Goal: Complete application form

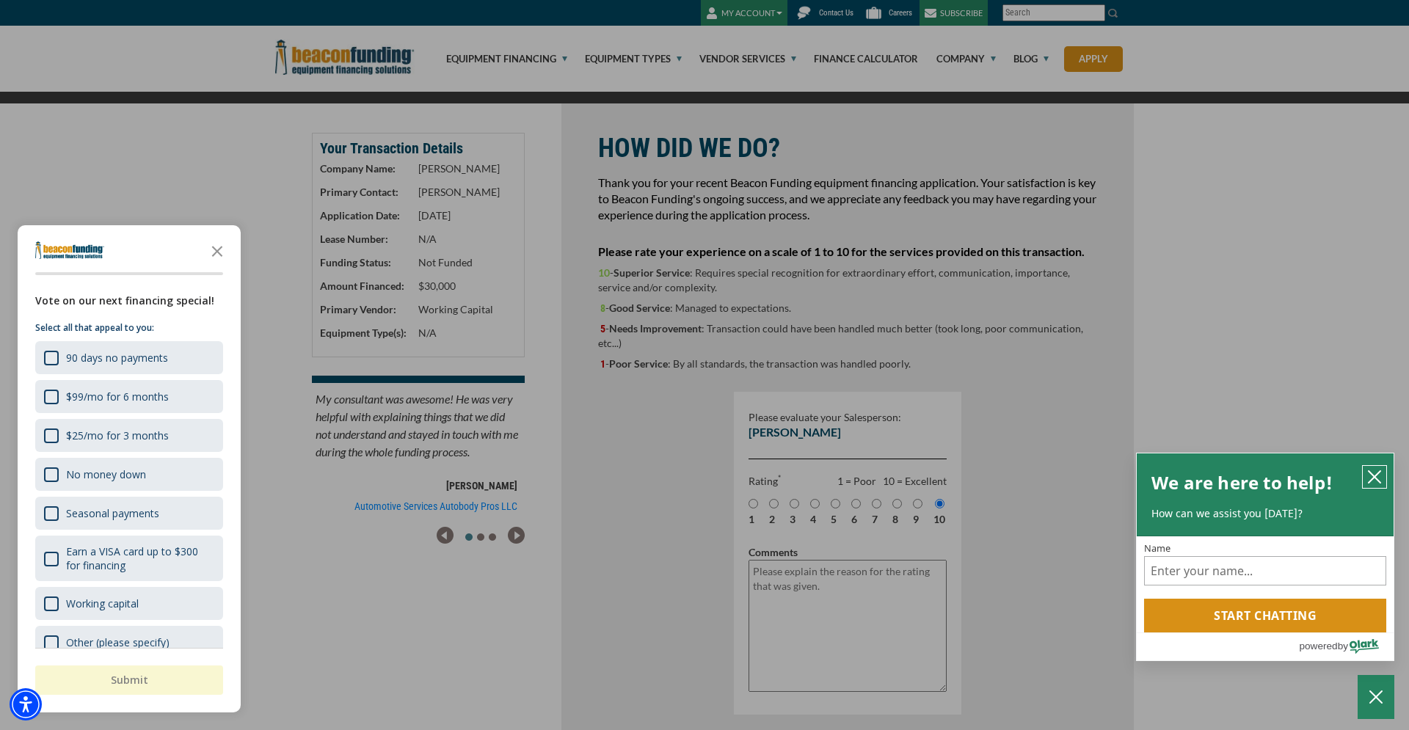
click at [1373, 473] on icon "close chatbox" at bounding box center [1374, 477] width 15 height 15
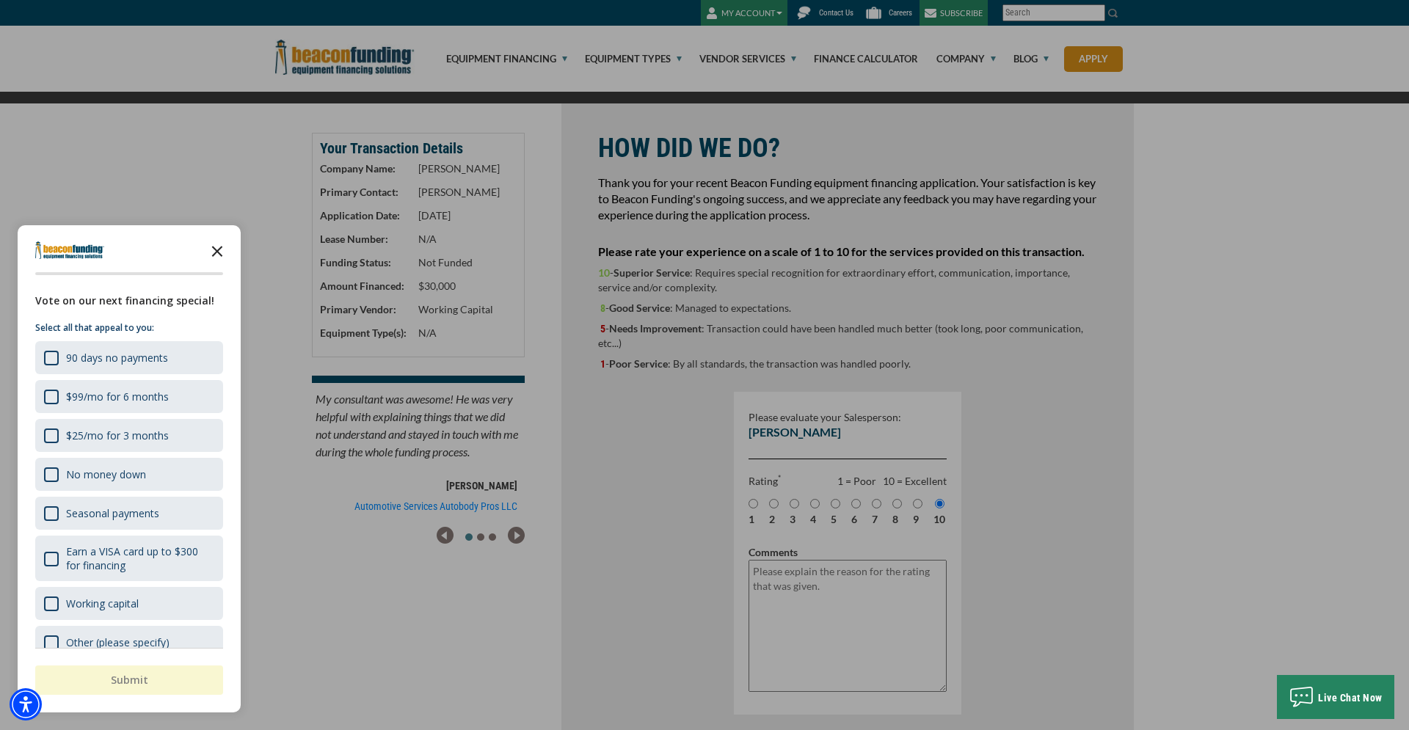
click at [216, 249] on icon "Close the survey" at bounding box center [216, 249] width 29 height 29
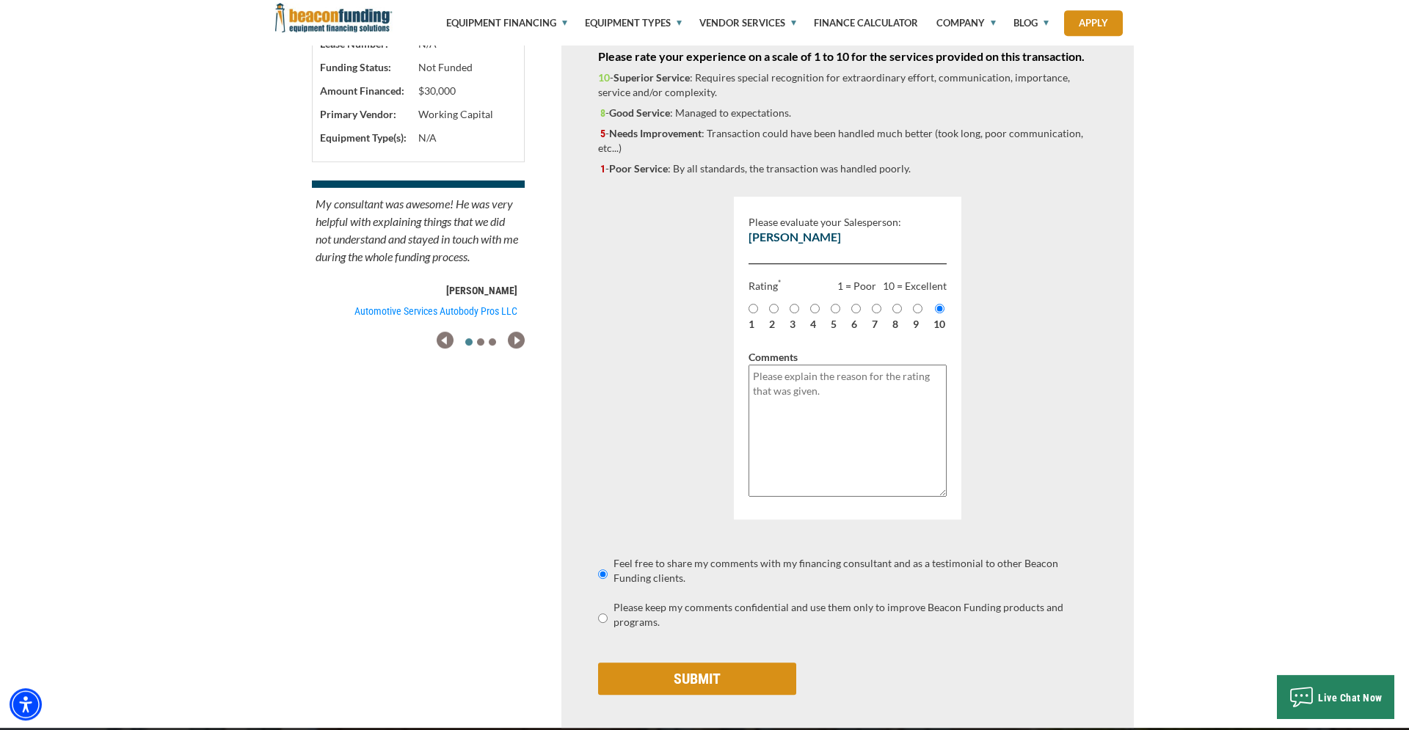
scroll to position [299, 0]
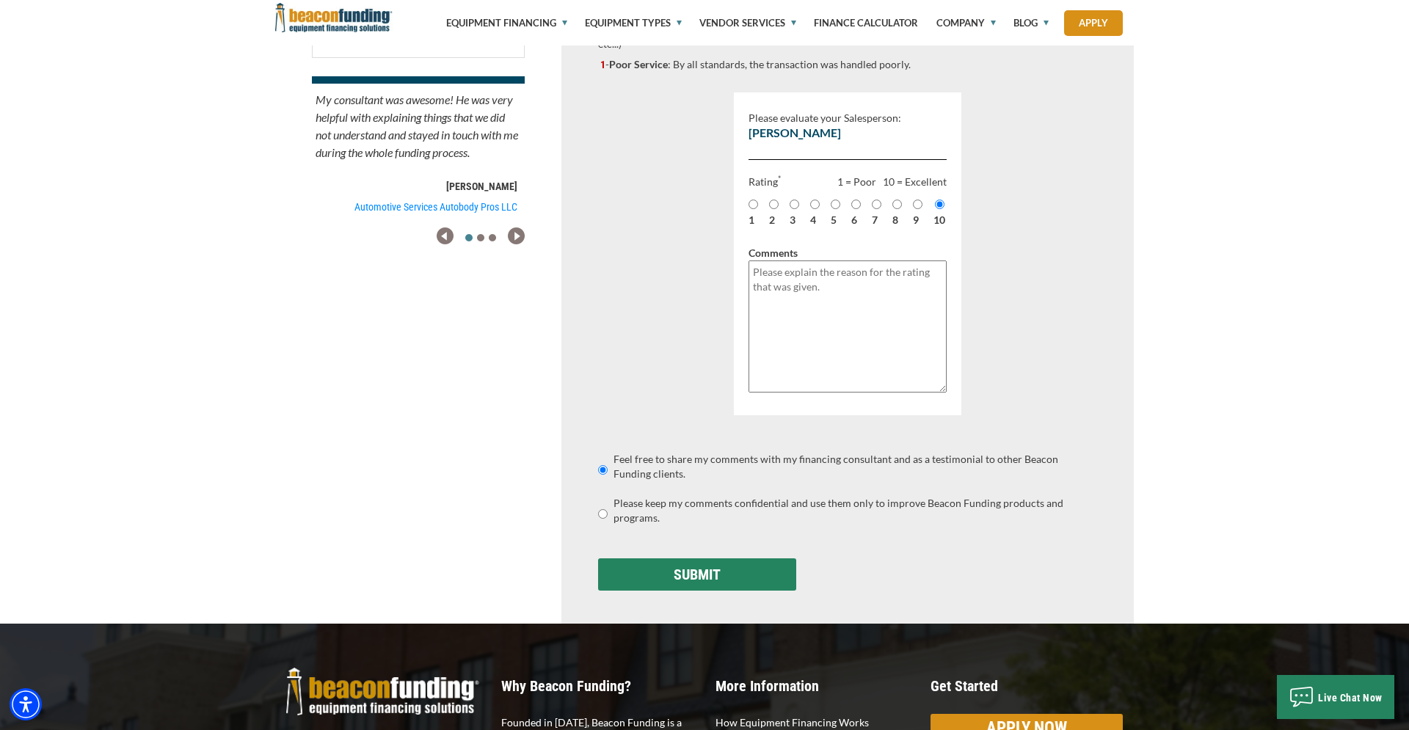
click at [689, 571] on input "SUBMIT" at bounding box center [697, 574] width 198 height 32
click at [776, 329] on textarea "Please explain the reason for the rating that was given." at bounding box center [847, 326] width 198 height 132
click at [694, 575] on input "SUBMIT" at bounding box center [697, 574] width 198 height 32
click at [756, 276] on textarea "Please explain the reason for the rating that was given." at bounding box center [847, 326] width 198 height 132
click at [689, 570] on input "SUBMIT" at bounding box center [697, 574] width 198 height 32
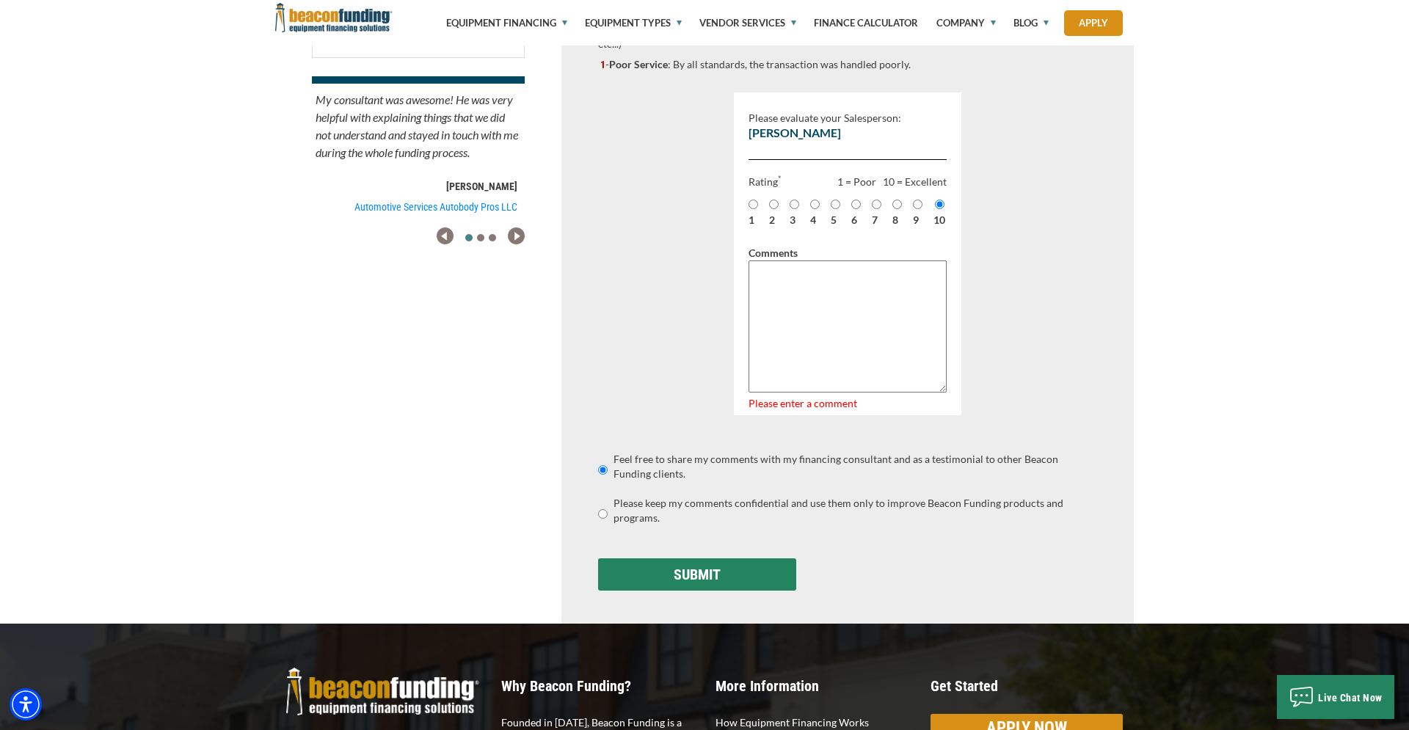
click at [689, 569] on input "SUBMIT" at bounding box center [697, 574] width 198 height 32
click at [806, 280] on textarea "Please explain the reason for the rating that was given." at bounding box center [847, 326] width 198 height 132
type textarea "a"
click at [695, 574] on input "SUBMIT" at bounding box center [697, 574] width 198 height 32
type input "Saving..."
